Goal: Transaction & Acquisition: Purchase product/service

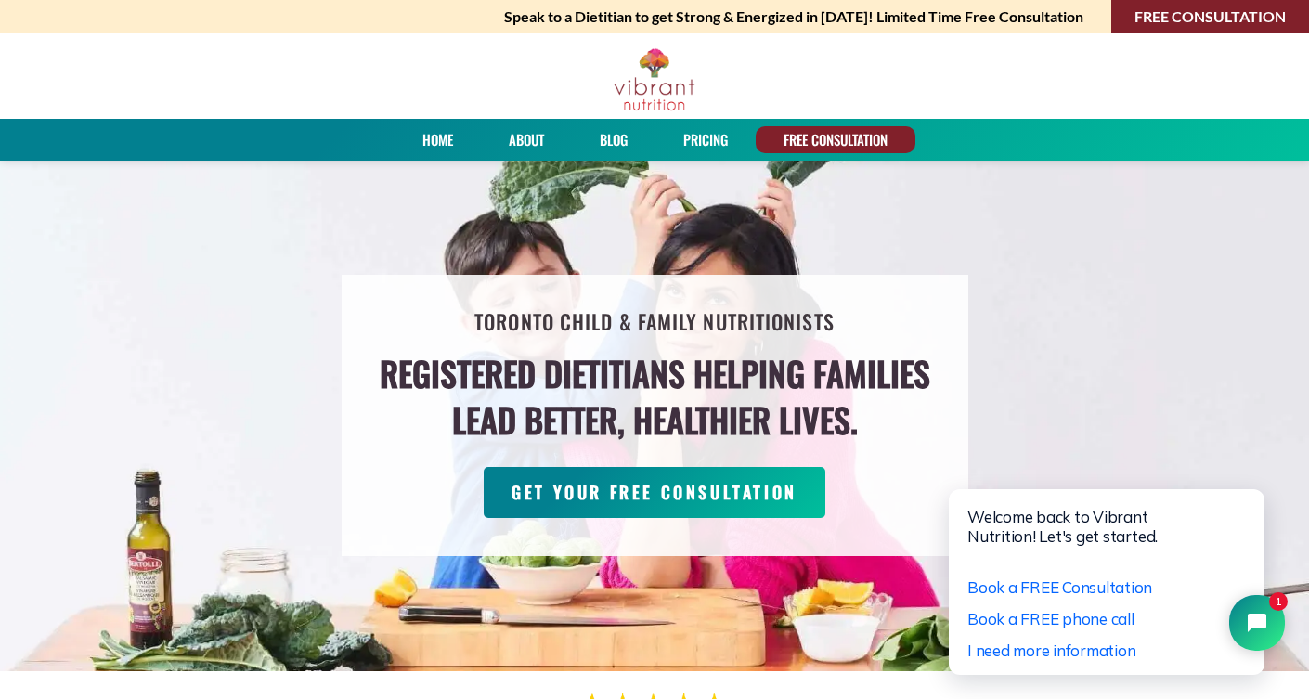
click at [778, 79] on div at bounding box center [654, 75] width 1309 height 85
click at [652, 95] on img at bounding box center [654, 79] width 83 height 65
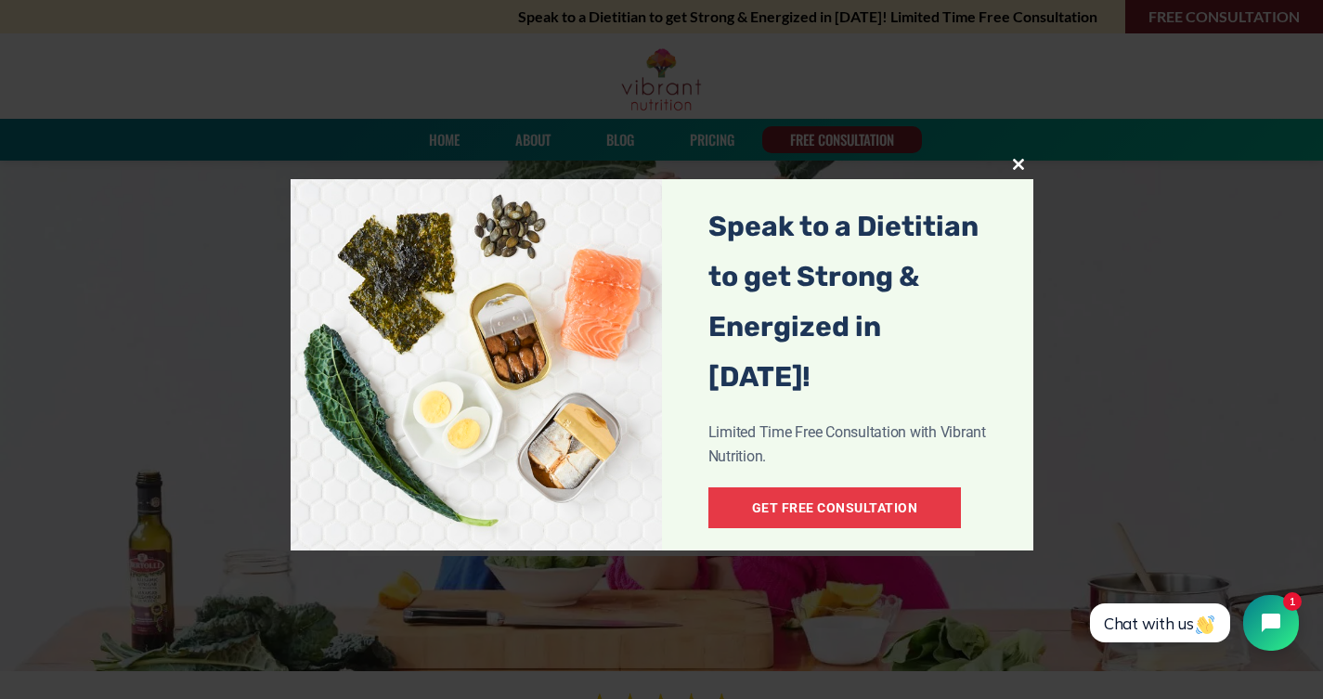
click at [1020, 165] on span "popup" at bounding box center [1019, 164] width 30 height 11
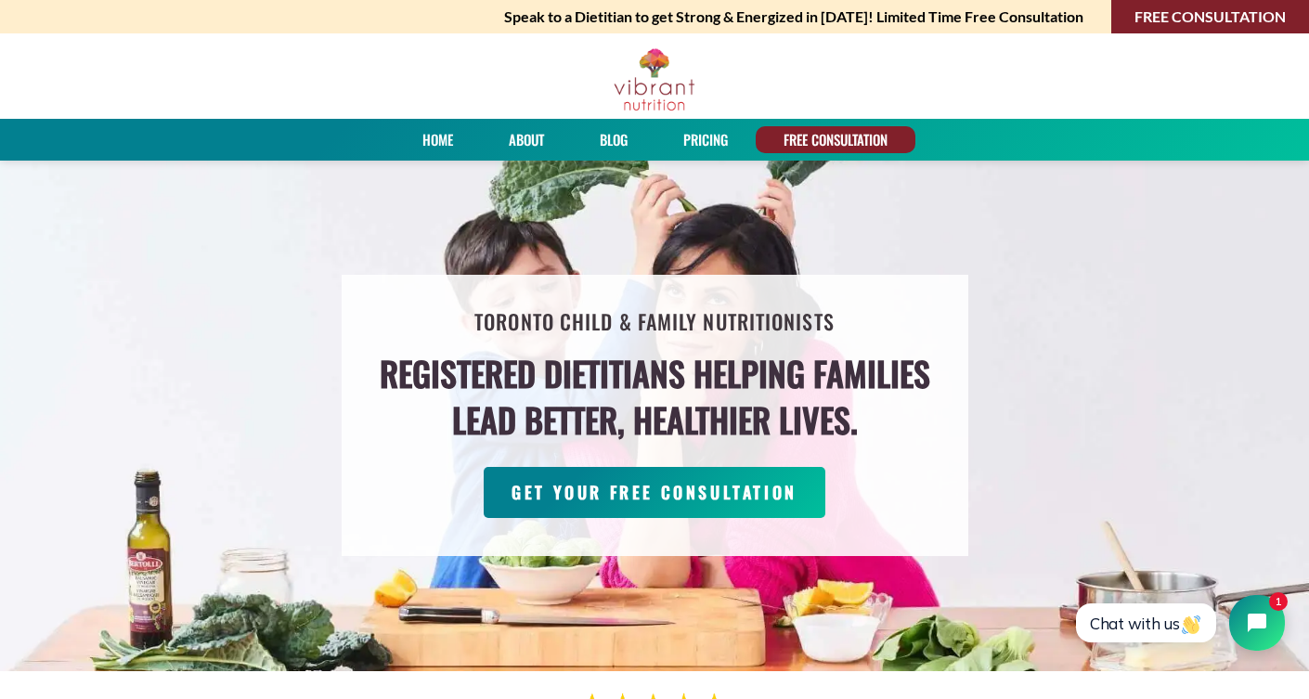
click at [1080, 79] on div at bounding box center [654, 75] width 1309 height 85
click at [433, 139] on link "Home" at bounding box center [438, 139] width 44 height 27
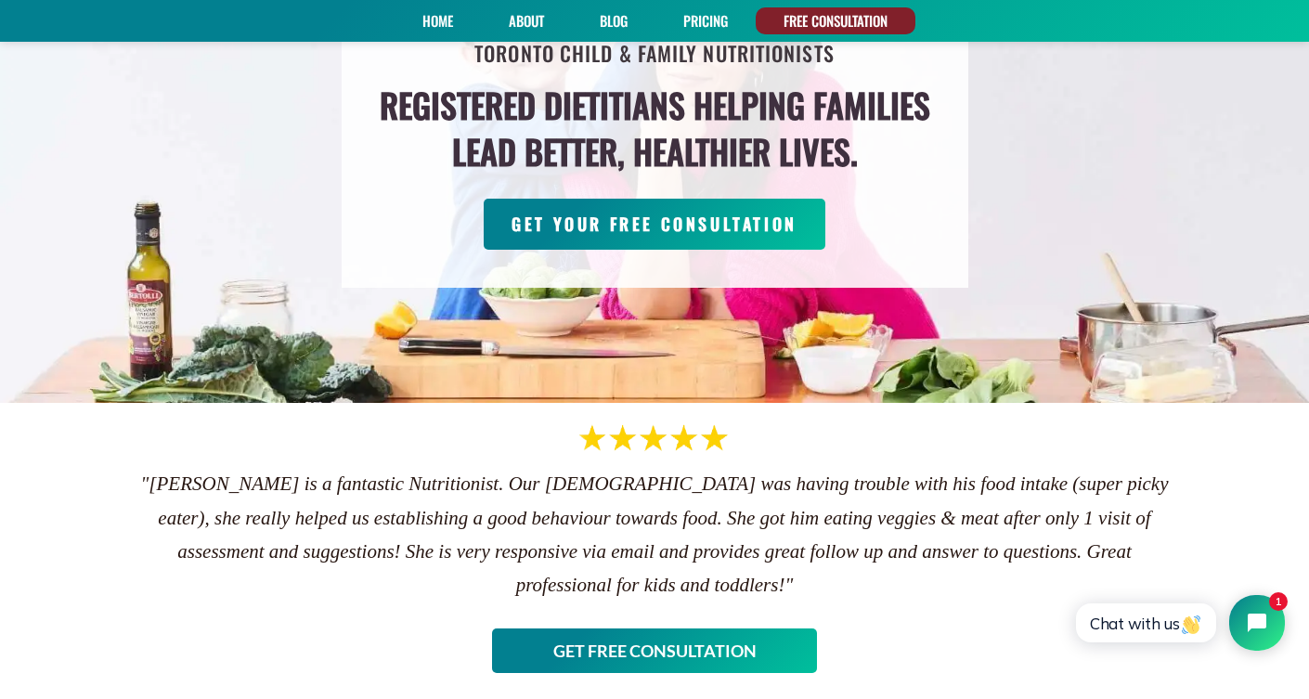
scroll to position [347, 0]
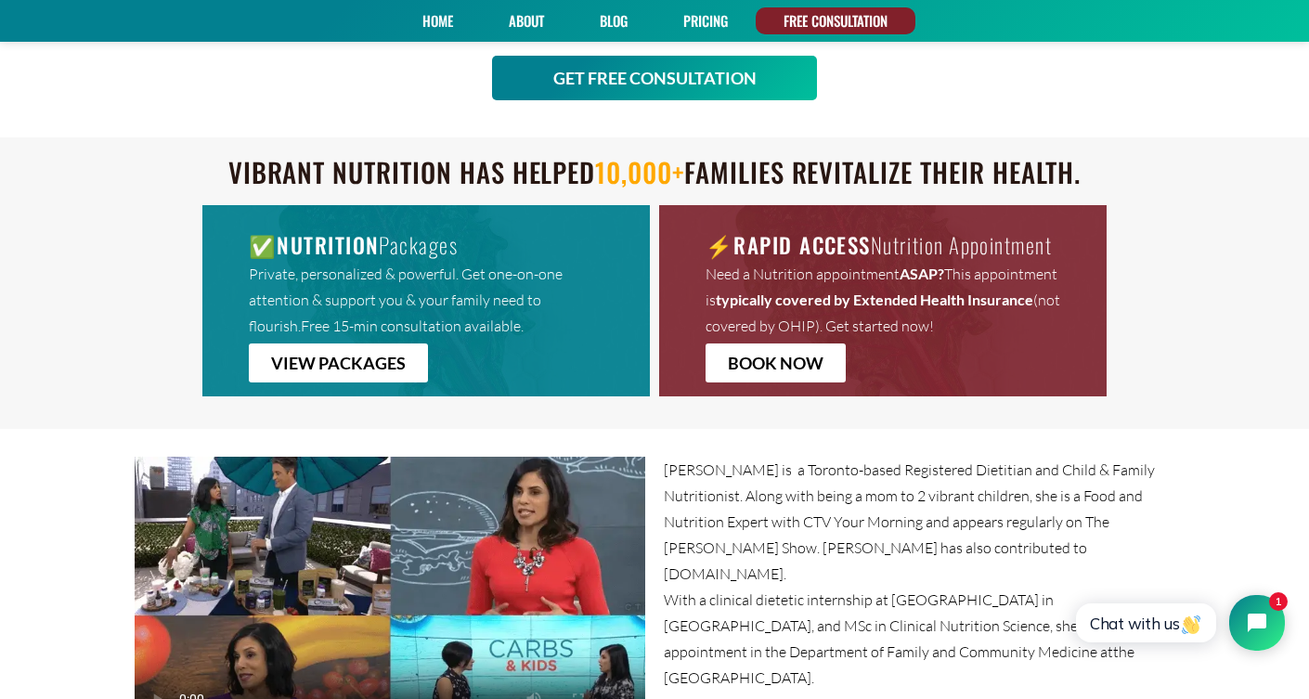
scroll to position [856, 0]
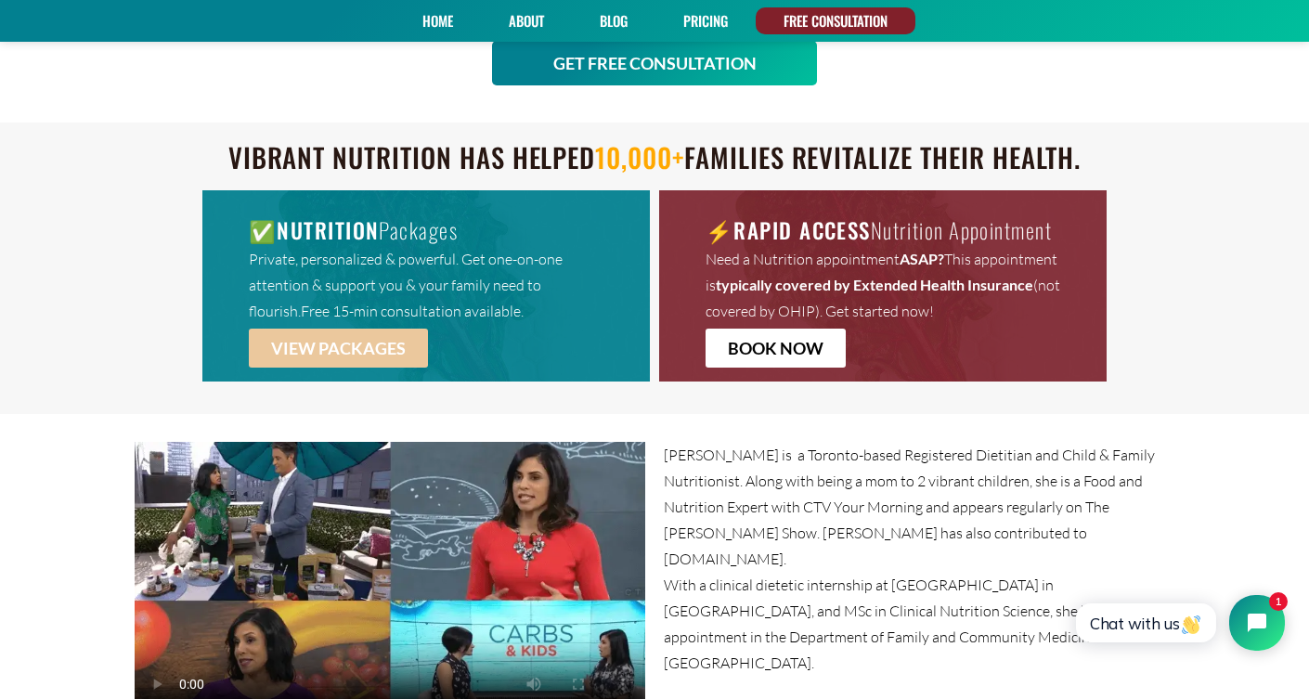
click at [354, 349] on span "VIEW PACKAGES" at bounding box center [338, 348] width 135 height 17
